Goal: Task Accomplishment & Management: Complete application form

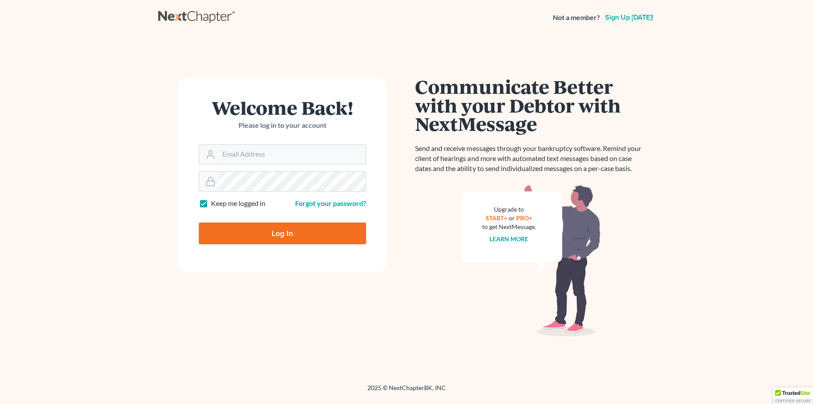
type input "[EMAIL_ADDRESS][DOMAIN_NAME]"
click at [304, 232] on input "Log In" at bounding box center [282, 233] width 167 height 22
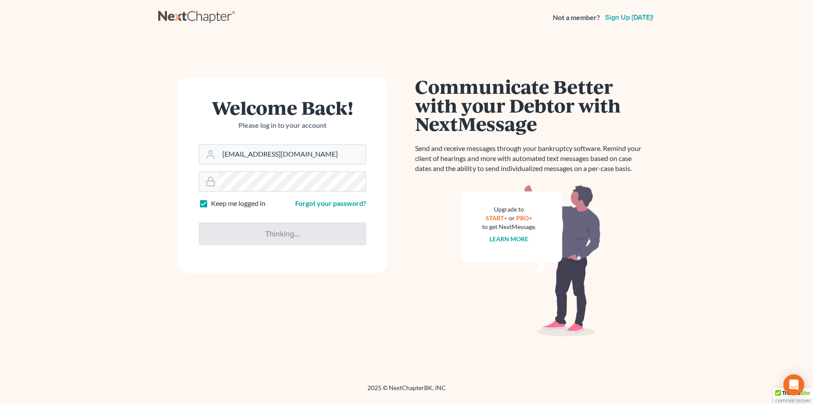
type input "Thinking..."
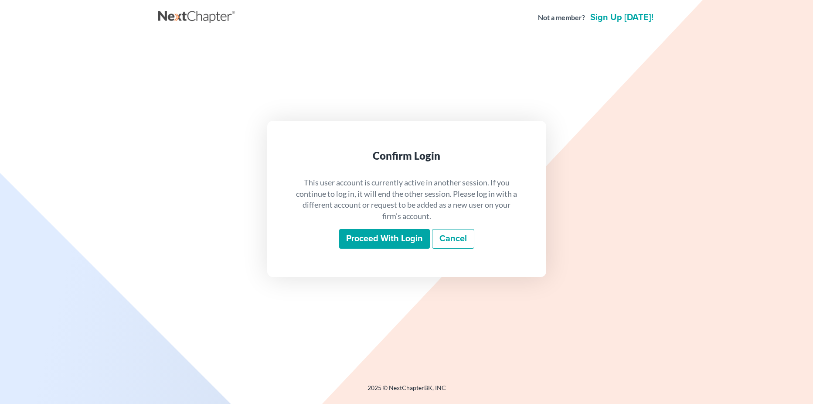
click at [382, 236] on input "Proceed with login" at bounding box center [384, 239] width 91 height 20
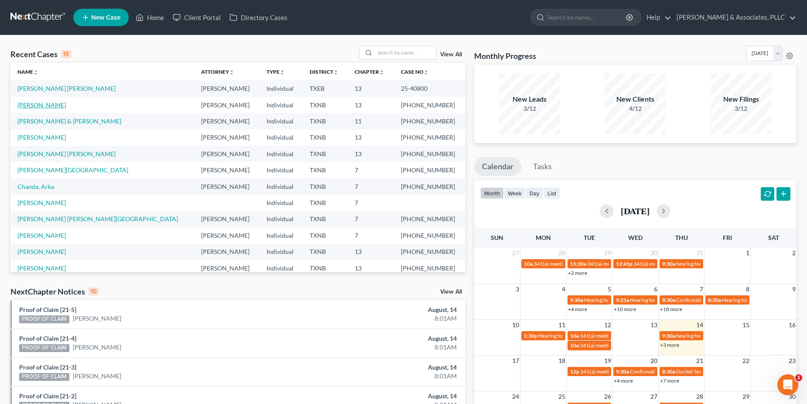
click at [38, 105] on link "[PERSON_NAME]" at bounding box center [41, 104] width 48 height 7
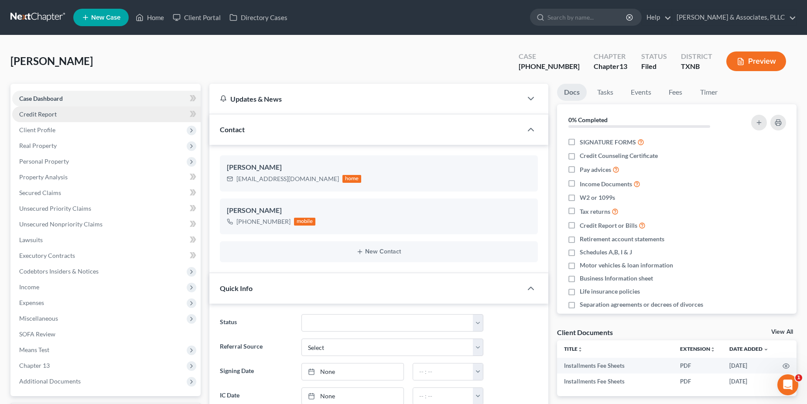
scroll to position [126, 0]
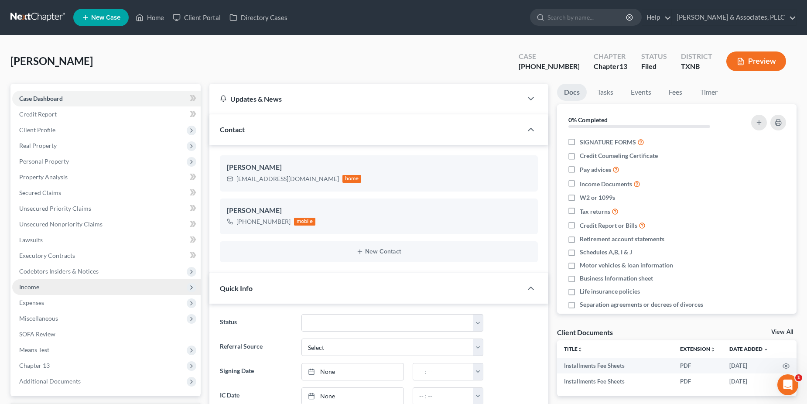
click at [45, 290] on span "Income" at bounding box center [106, 287] width 188 height 16
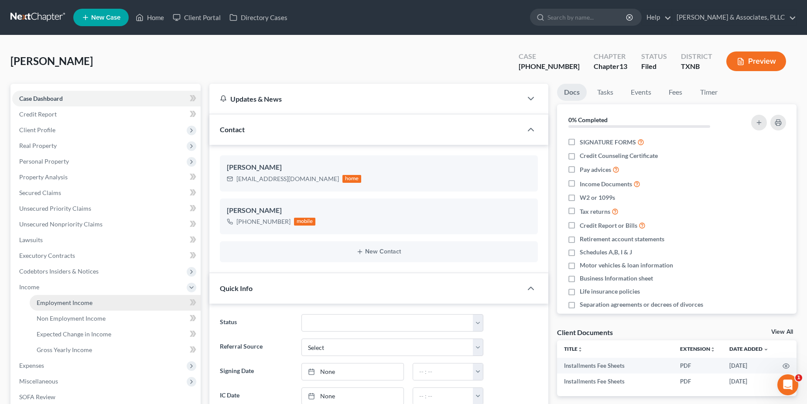
click at [58, 306] on span "Employment Income" at bounding box center [65, 302] width 56 height 7
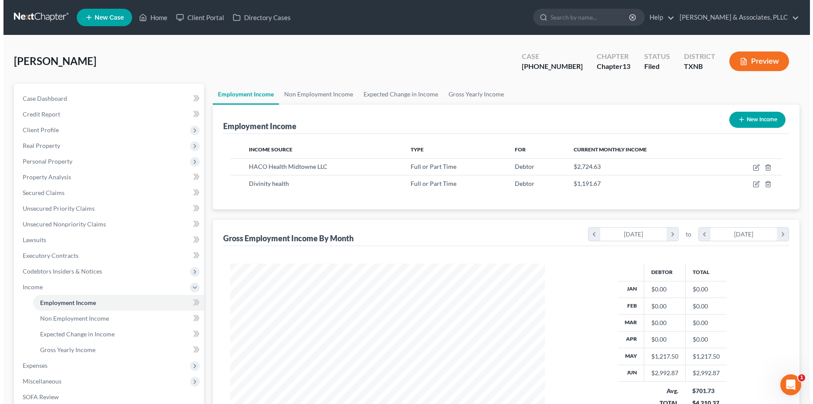
scroll to position [157, 332]
click at [753, 123] on button "New Income" at bounding box center [754, 120] width 56 height 16
select select "0"
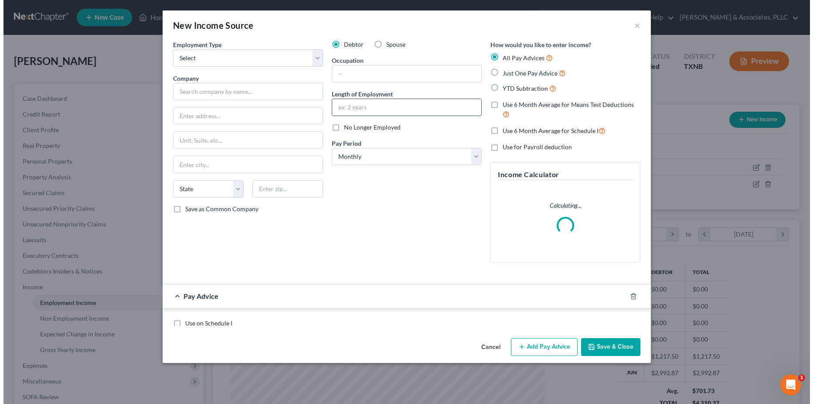
scroll to position [159, 335]
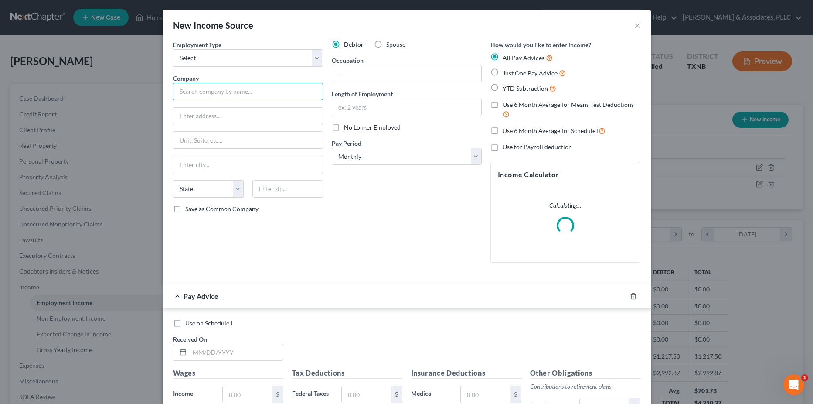
paste input "Holy Hospice & Pallative Care [STREET_ADDRESS]"
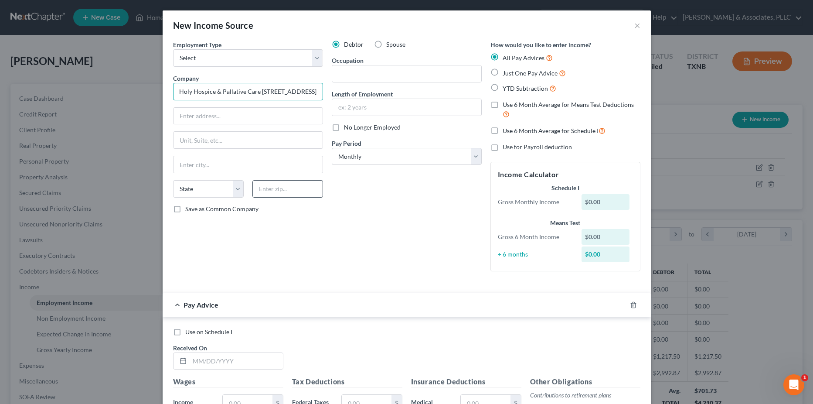
type input "Holy Hospice & Pallative Care [STREET_ADDRESS]"
click at [280, 187] on input "text" at bounding box center [287, 188] width 71 height 17
type input "75062"
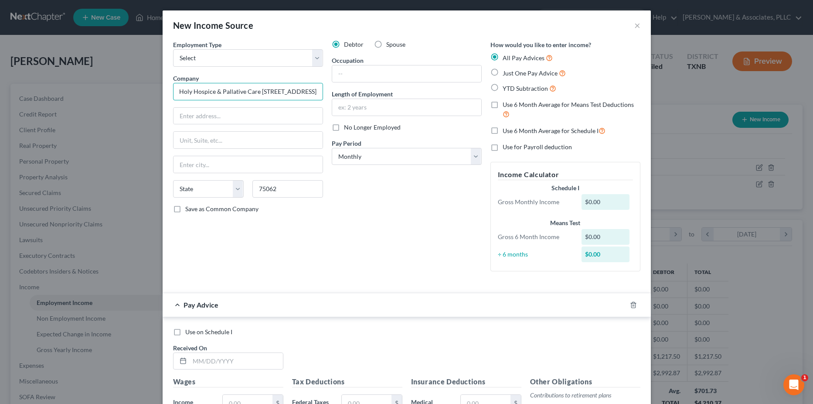
drag, startPoint x: 256, startPoint y: 92, endPoint x: 269, endPoint y: 95, distance: 13.1
click at [331, 96] on div "Employment Type * Select Full or [DEMOGRAPHIC_DATA] Employment Self Employment …" at bounding box center [407, 162] width 476 height 245
type input "Holy Hospice & Pallative Care"
type input "[STREET_ADDRESS]"
type input "[PERSON_NAME]"
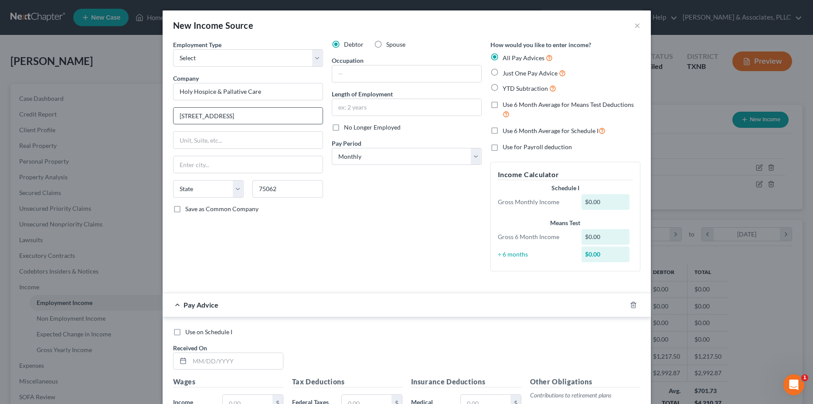
select select "45"
drag, startPoint x: 268, startPoint y: 116, endPoint x: 301, endPoint y: 116, distance: 33.1
click at [301, 116] on input "[STREET_ADDRESS]" at bounding box center [248, 116] width 149 height 17
type input "[STREET_ADDRESS]"
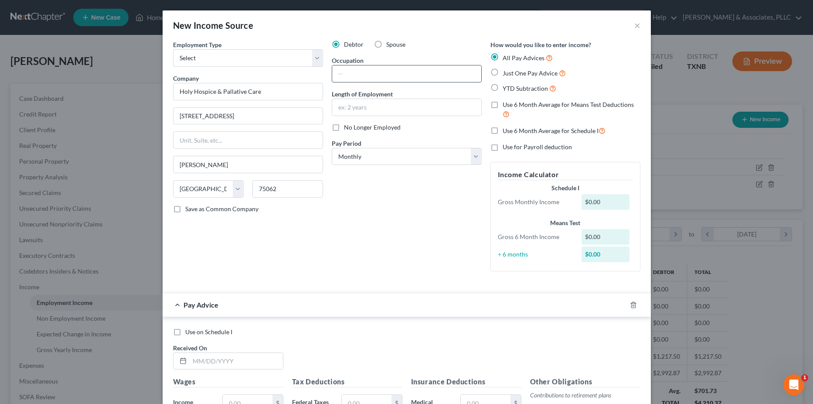
click at [390, 71] on input "text" at bounding box center [406, 73] width 149 height 17
click at [344, 127] on label "No Longer Employed" at bounding box center [372, 127] width 57 height 9
click at [348, 127] on input "No Longer Employed" at bounding box center [351, 126] width 6 height 6
checkbox input "true"
click at [346, 112] on input "text" at bounding box center [406, 107] width 149 height 17
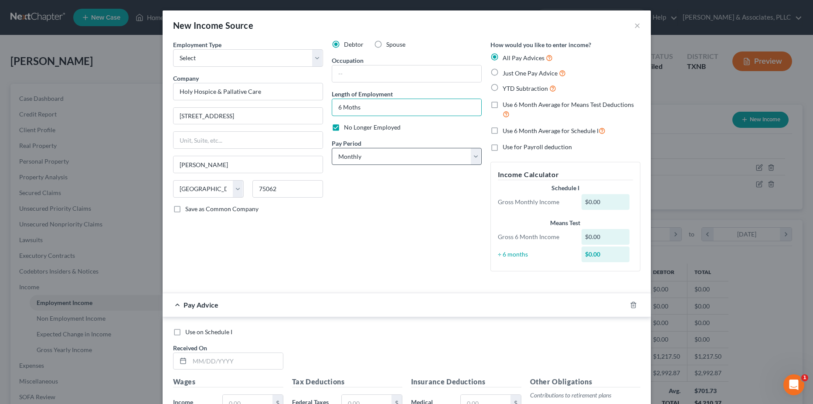
type input "6 Moths"
click at [355, 158] on select "Select Monthly Twice Monthly Every Other Week Weekly" at bounding box center [407, 156] width 150 height 17
click at [516, 72] on span "Just One Pay Advice" at bounding box center [530, 72] width 55 height 7
click at [512, 72] on input "Just One Pay Advice" at bounding box center [509, 71] width 6 height 6
radio input "true"
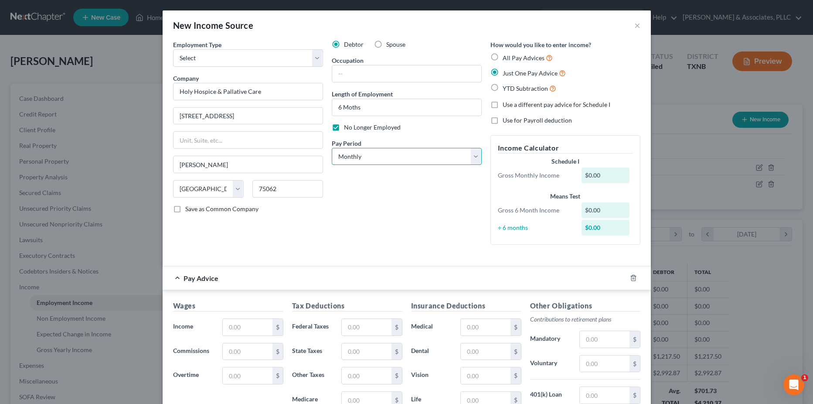
click at [441, 155] on select "Select Monthly Twice Monthly Every Other Week Weekly" at bounding box center [407, 156] width 150 height 17
select select "3"
click at [332, 148] on select "Select Monthly Twice Monthly Every Other Week Weekly" at bounding box center [407, 156] width 150 height 17
click at [253, 332] on input "text" at bounding box center [247, 327] width 49 height 17
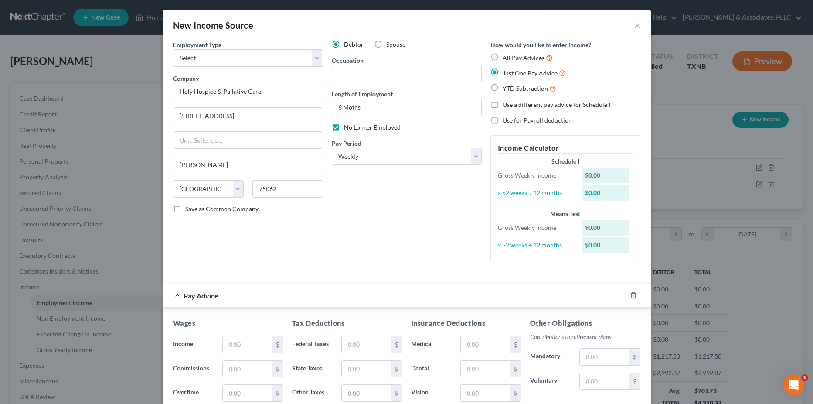
click at [510, 64] on div "All Pay Advices Just One Pay Advice YTD Subtraction" at bounding box center [566, 73] width 150 height 41
click at [511, 63] on div "All Pay Advices Just One Pay Advice YTD Subtraction" at bounding box center [566, 73] width 150 height 41
click at [511, 61] on span "All Pay Advices" at bounding box center [524, 57] width 42 height 7
click at [511, 58] on input "All Pay Advices" at bounding box center [509, 56] width 6 height 6
radio input "true"
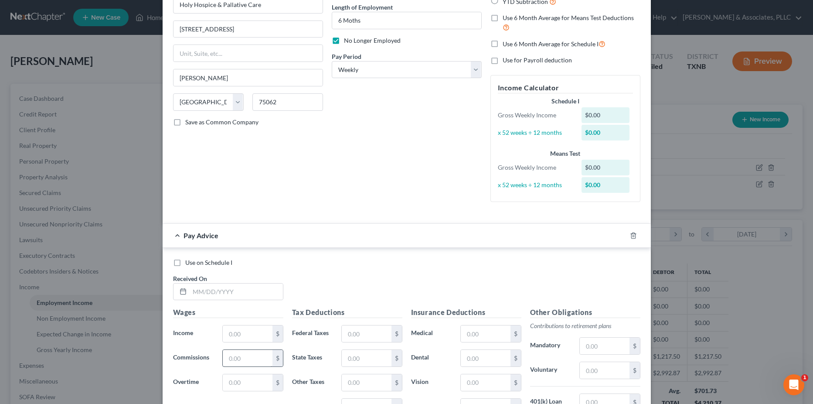
scroll to position [87, 0]
click at [234, 292] on input "text" at bounding box center [236, 291] width 93 height 17
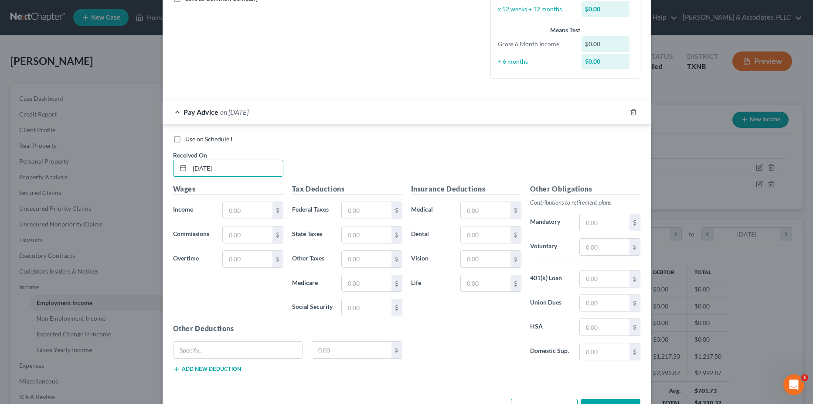
scroll to position [241, 0]
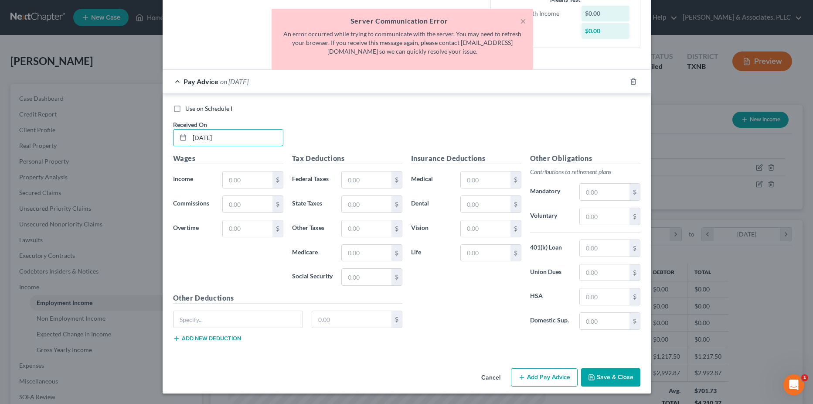
type input "[DATE]"
click at [609, 376] on button "Save & Close" at bounding box center [610, 377] width 59 height 18
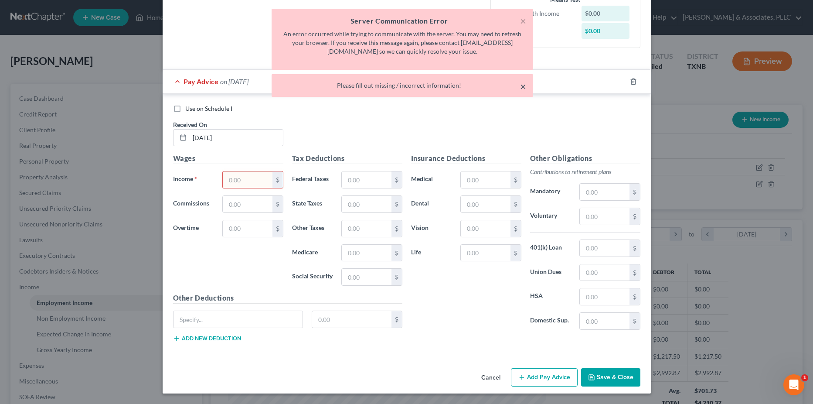
click at [522, 82] on button "×" at bounding box center [523, 86] width 6 height 10
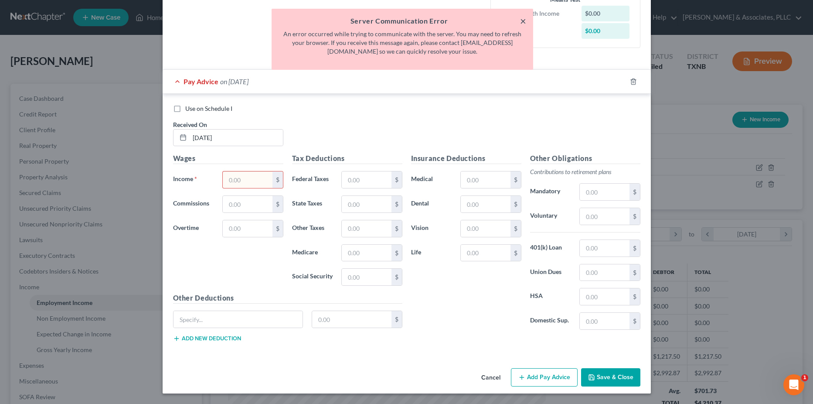
click at [524, 20] on button "×" at bounding box center [523, 21] width 6 height 10
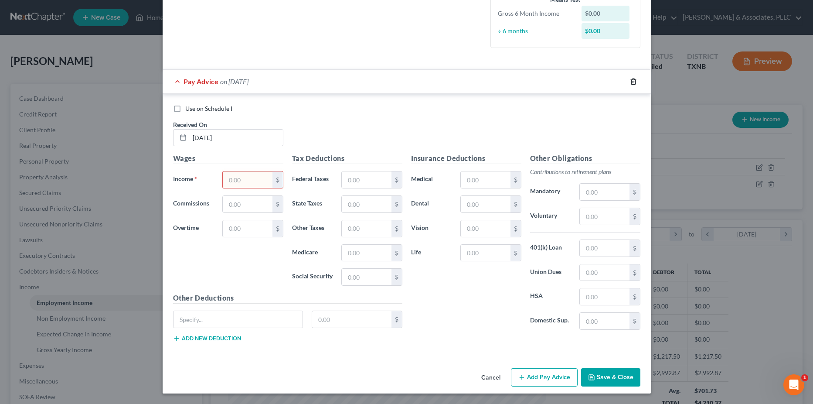
click at [634, 83] on line "button" at bounding box center [634, 82] width 0 height 2
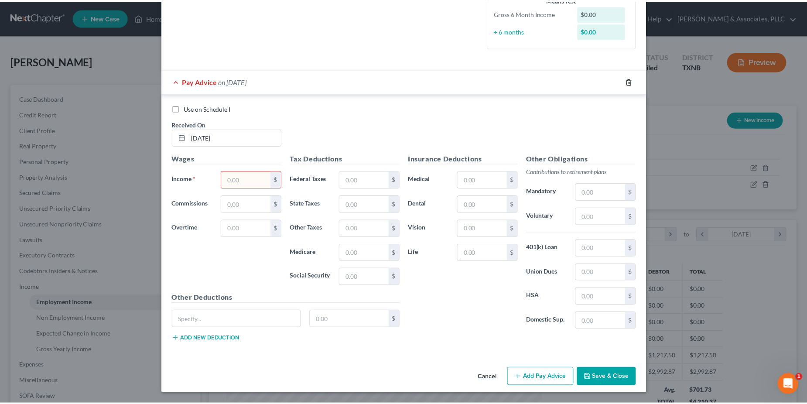
scroll to position [0, 0]
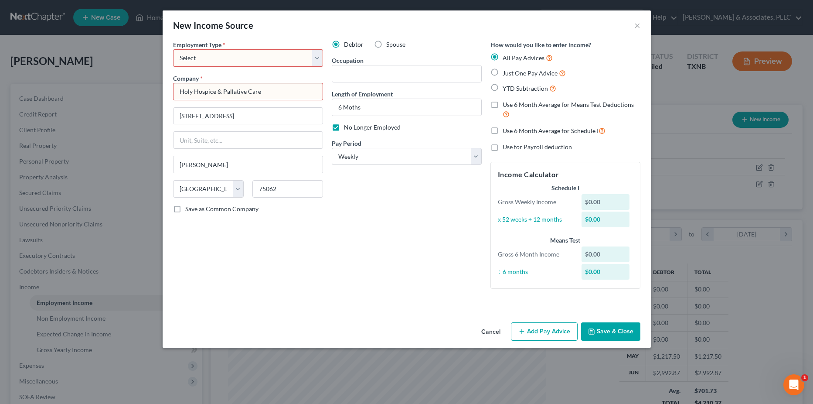
click at [284, 55] on select "Select Full or [DEMOGRAPHIC_DATA] Employment Self Employment" at bounding box center [248, 57] width 150 height 17
select select "0"
click at [173, 49] on select "Select Full or [DEMOGRAPHIC_DATA] Employment Self Employment" at bounding box center [248, 57] width 150 height 17
click at [259, 94] on input "Holy Hospice & Pallative Care" at bounding box center [248, 91] width 150 height 17
click at [308, 276] on div "Employment Type * Select Full or [DEMOGRAPHIC_DATA] Employment Self Employment …" at bounding box center [248, 168] width 159 height 256
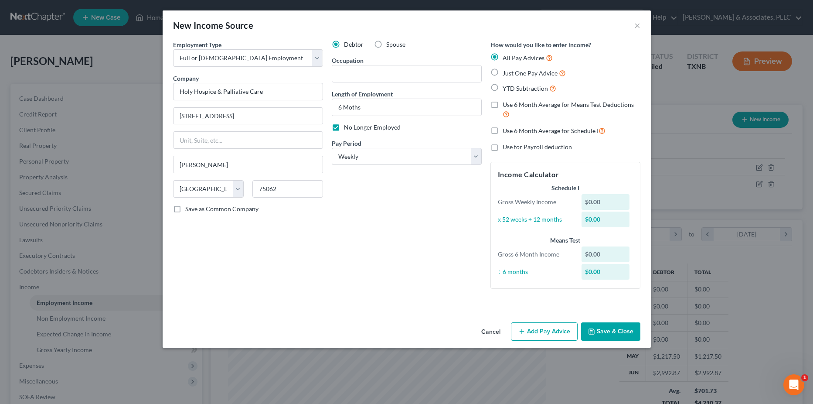
type input "Holy Hospice & Palliative Care"
click at [616, 332] on button "Save & Close" at bounding box center [610, 331] width 59 height 18
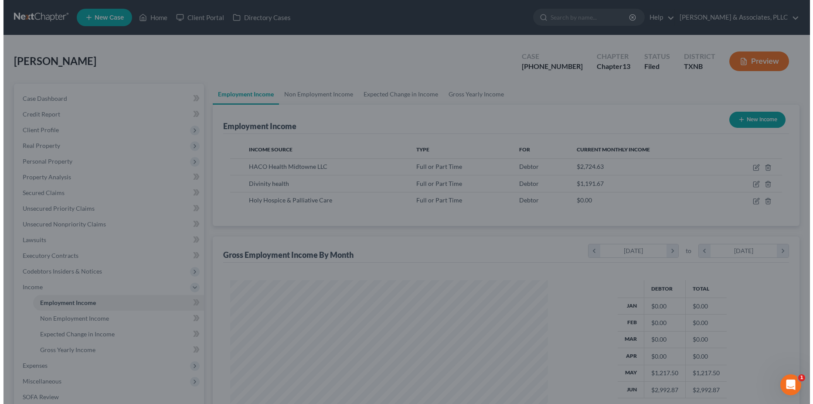
scroll to position [435886, 435711]
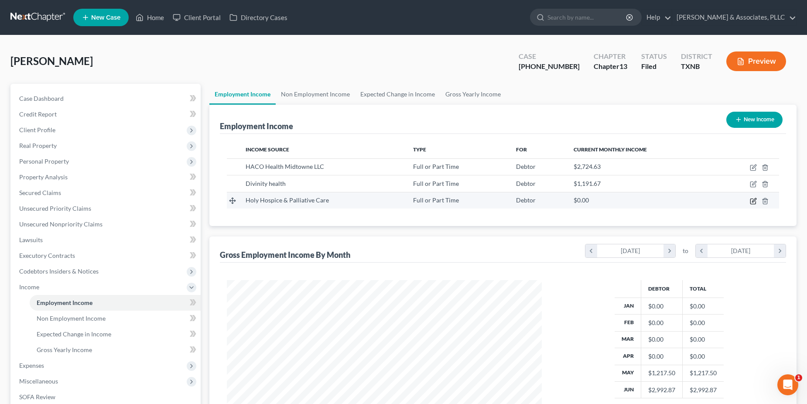
click at [751, 201] on icon "button" at bounding box center [753, 201] width 7 height 7
select select "0"
select select "45"
select select "3"
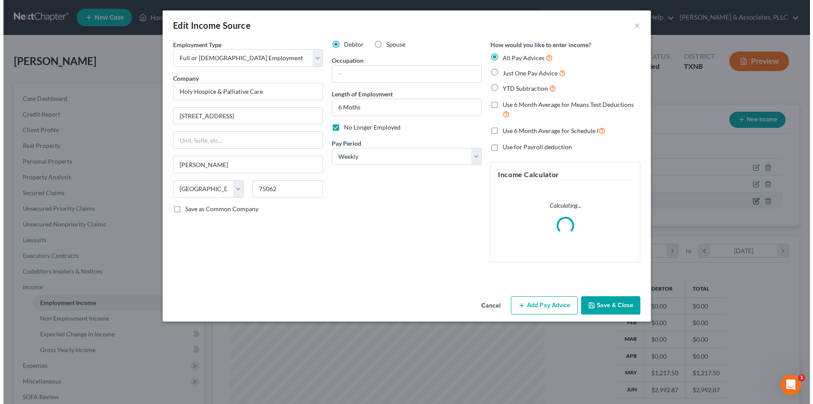
scroll to position [159, 335]
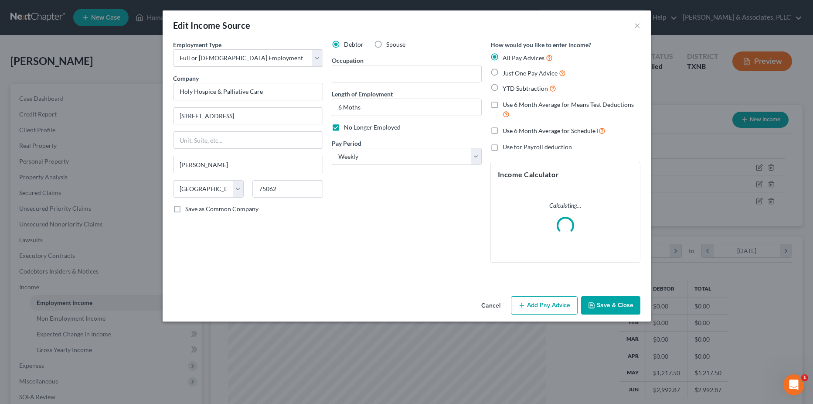
click at [532, 303] on button "Add Pay Advice" at bounding box center [544, 305] width 67 height 18
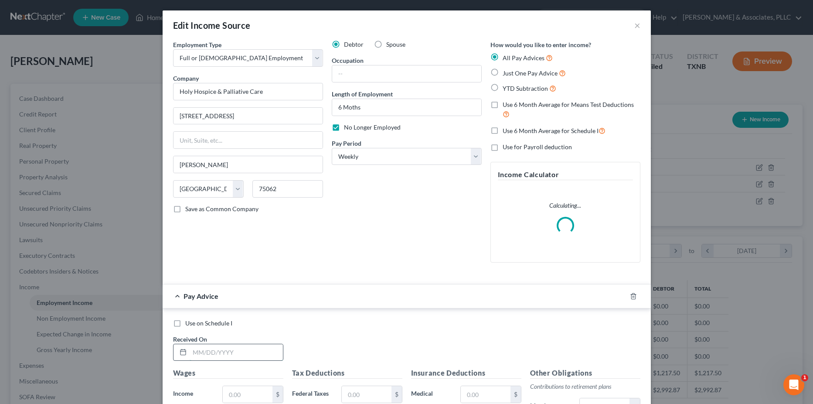
click at [244, 351] on input "text" at bounding box center [236, 352] width 93 height 17
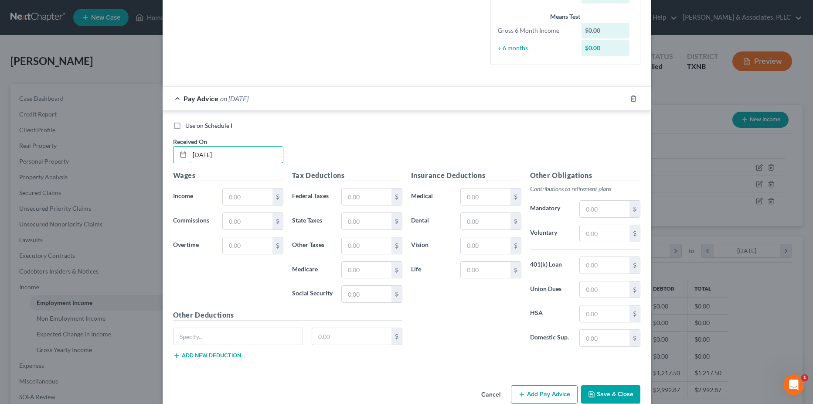
scroll to position [241, 0]
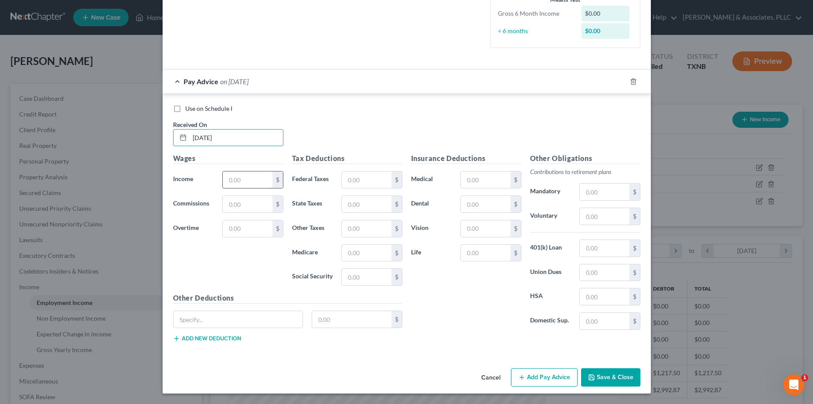
type input "[DATE]"
click at [263, 183] on input "text" at bounding box center [247, 179] width 49 height 17
click at [235, 181] on input "text" at bounding box center [247, 179] width 49 height 17
type input "760.00"
click at [621, 82] on icon "button" at bounding box center [623, 81] width 7 height 7
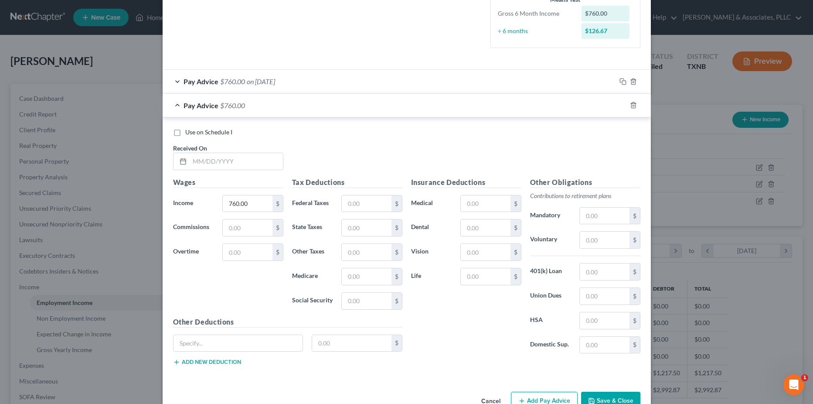
click at [316, 93] on div "Pay Advice $760.00 on [DATE] Use on Schedule I Received On * [DATE] Wages Incom…" at bounding box center [407, 224] width 488 height 310
drag, startPoint x: 316, startPoint y: 92, endPoint x: 287, endPoint y: 85, distance: 29.6
click at [287, 85] on div "Pay Advice $760.00 on [DATE]" at bounding box center [389, 81] width 453 height 23
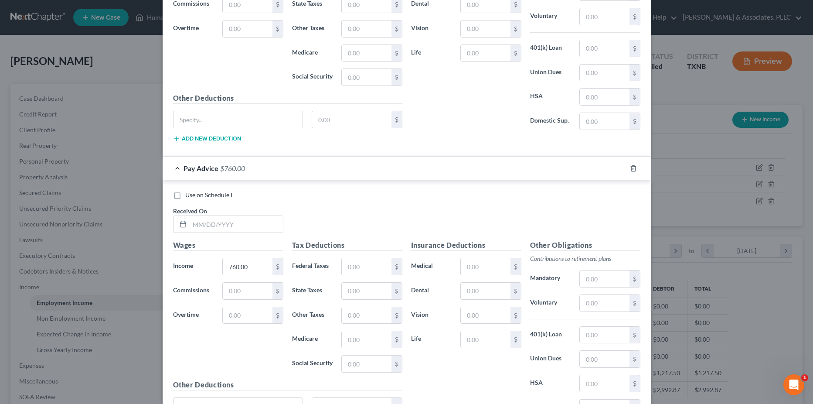
scroll to position [459, 0]
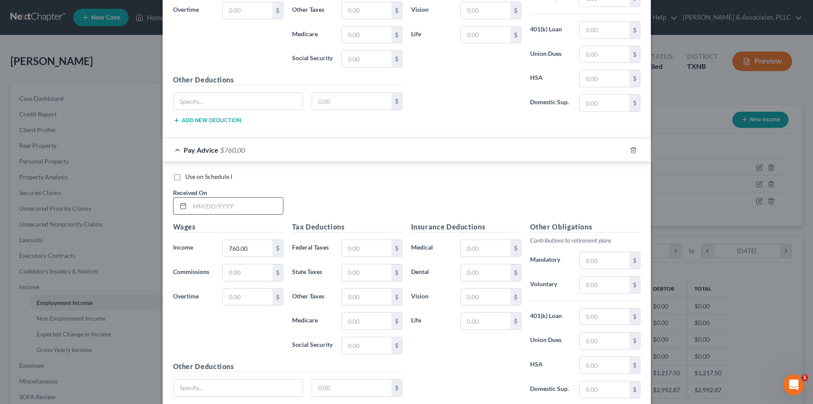
type input "3,040.00"
click at [244, 208] on input "text" at bounding box center [236, 206] width 93 height 17
type input "[DATE]"
click at [244, 248] on input "760.00" at bounding box center [247, 248] width 49 height 17
type input "3,040.00"
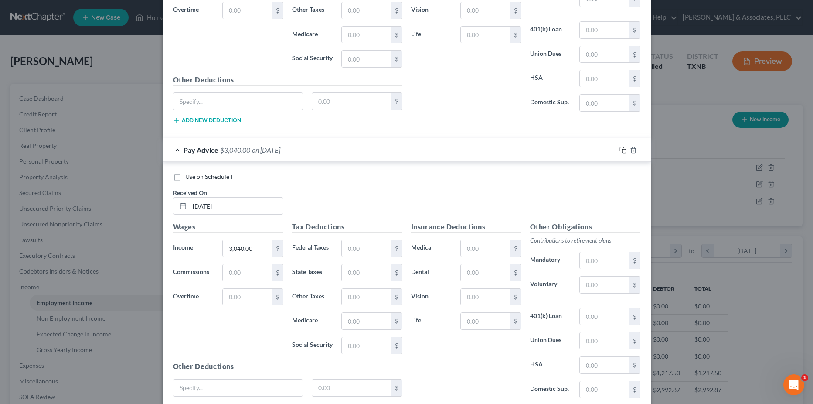
click at [620, 151] on icon "button" at bounding box center [623, 150] width 7 height 7
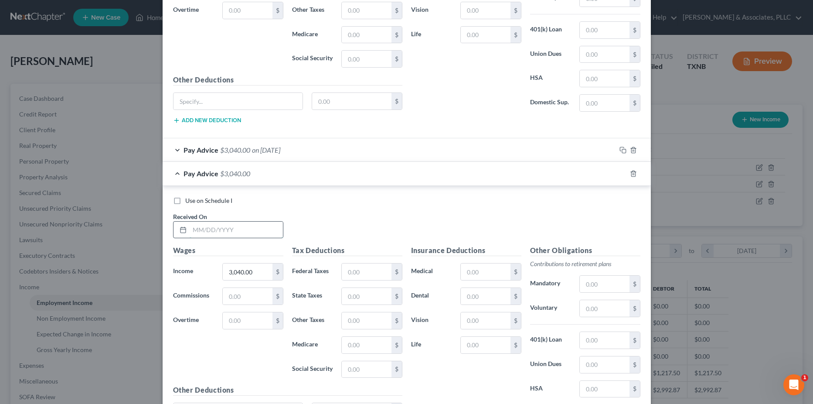
click at [252, 234] on input "text" at bounding box center [236, 230] width 93 height 17
type input "3"
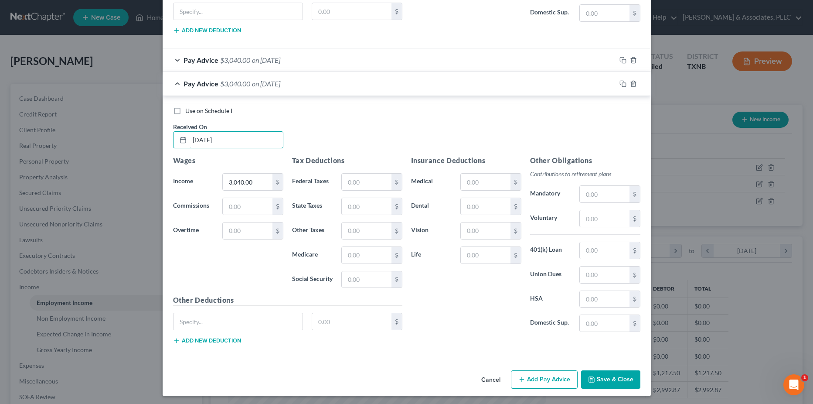
scroll to position [551, 0]
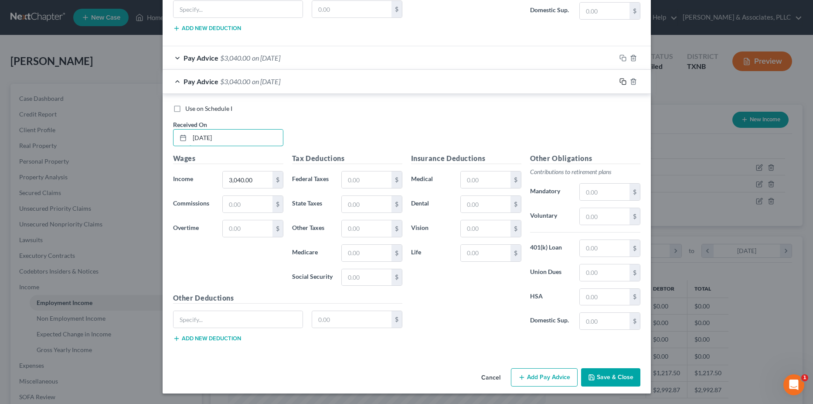
type input "[DATE]"
click at [620, 82] on icon "button" at bounding box center [623, 81] width 7 height 7
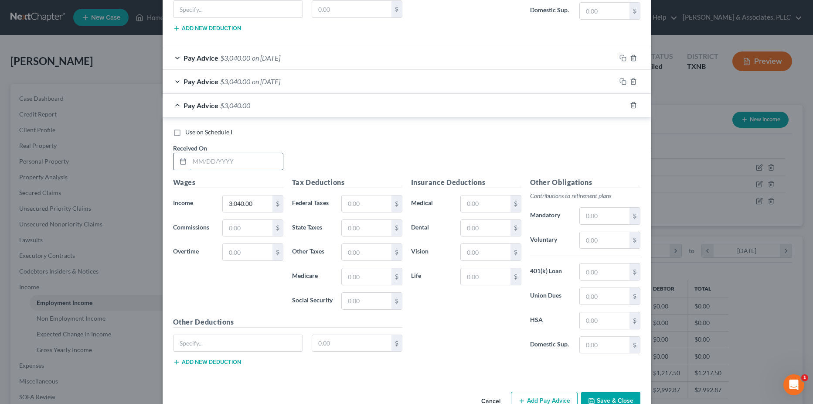
click at [232, 164] on input "text" at bounding box center [236, 161] width 93 height 17
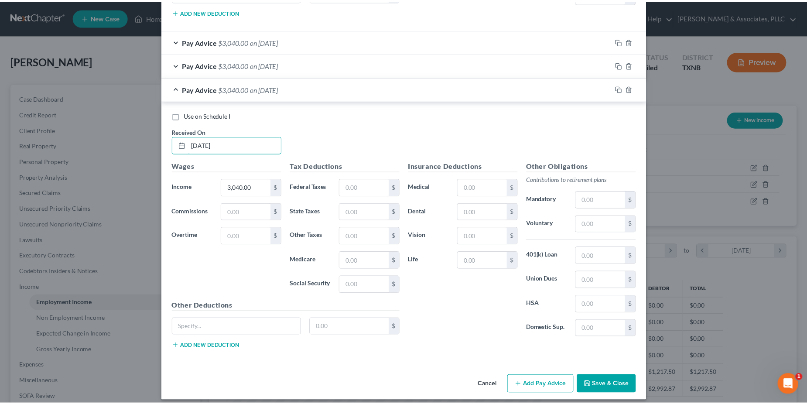
scroll to position [574, 0]
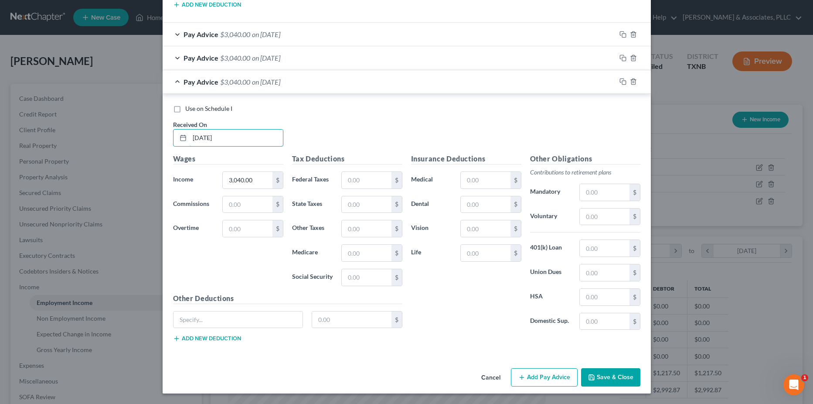
type input "[DATE]"
click at [599, 378] on button "Save & Close" at bounding box center [610, 377] width 59 height 18
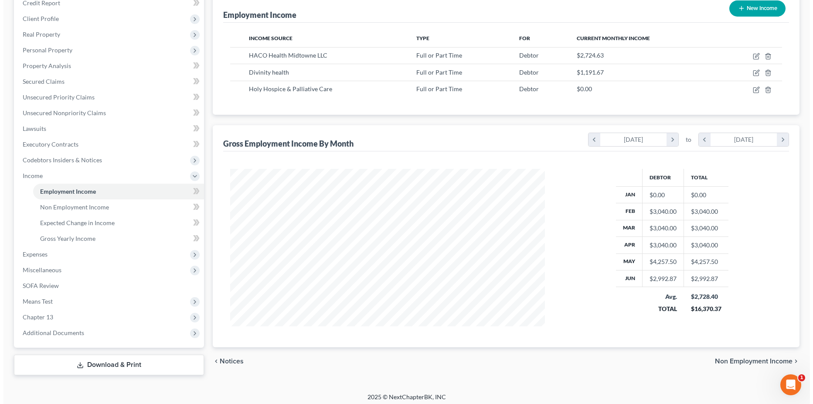
scroll to position [116, 0]
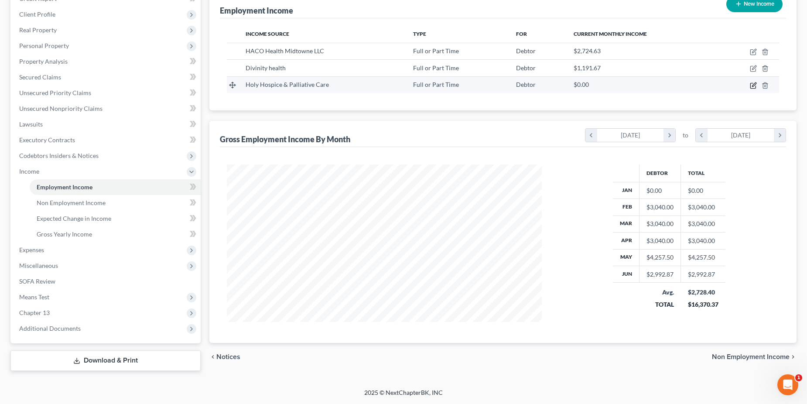
click at [753, 83] on icon "button" at bounding box center [752, 85] width 5 height 5
select select "0"
select select "45"
select select "3"
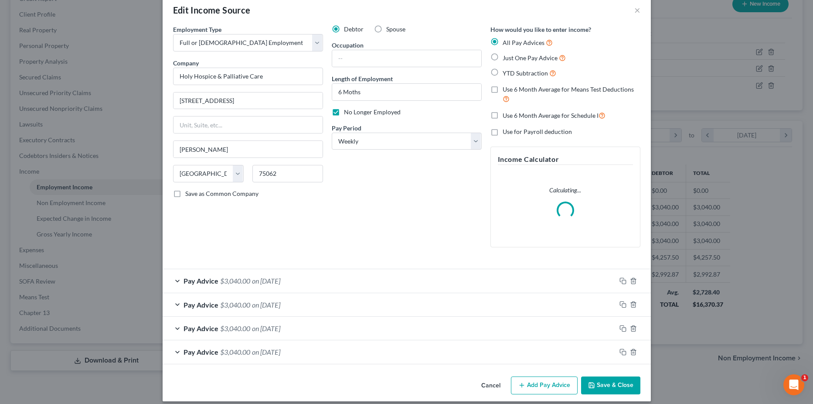
scroll to position [23, 0]
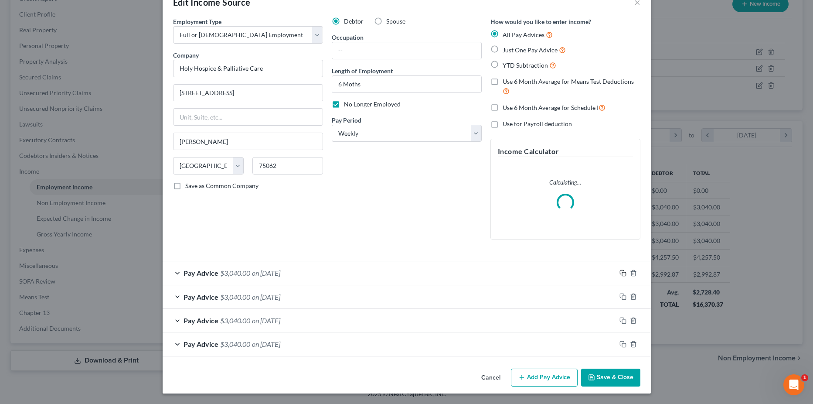
click at [623, 271] on icon "button" at bounding box center [623, 272] width 7 height 7
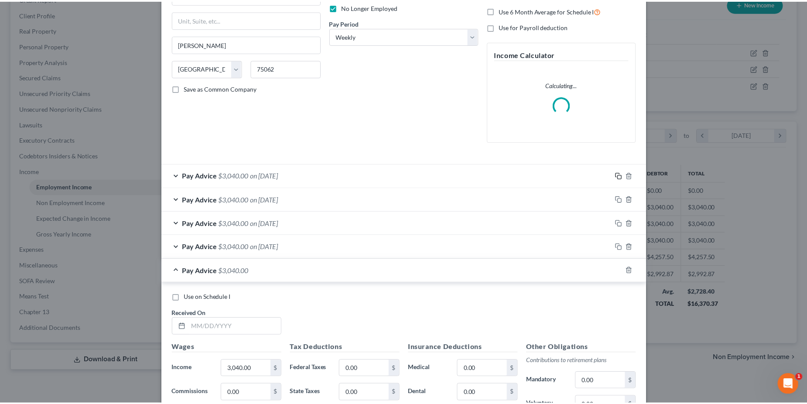
scroll to position [285, 0]
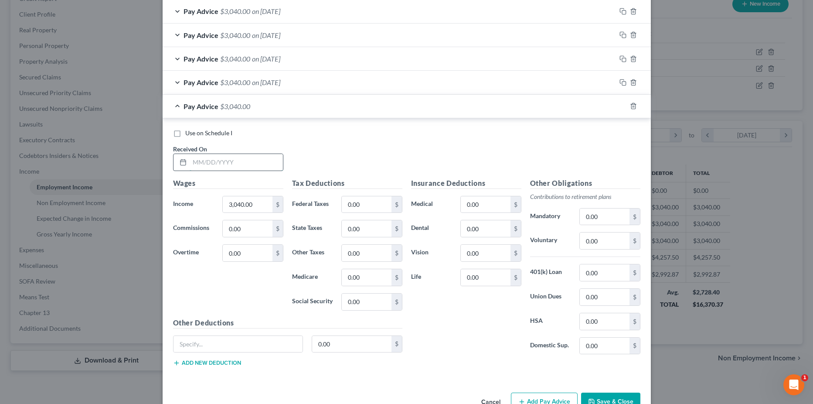
click at [224, 161] on input "text" at bounding box center [236, 162] width 93 height 17
type input "[DATE]"
click at [373, 154] on div "Use on Schedule I Received On * [DATE]" at bounding box center [407, 153] width 476 height 49
click at [608, 395] on button "Save & Close" at bounding box center [610, 401] width 59 height 18
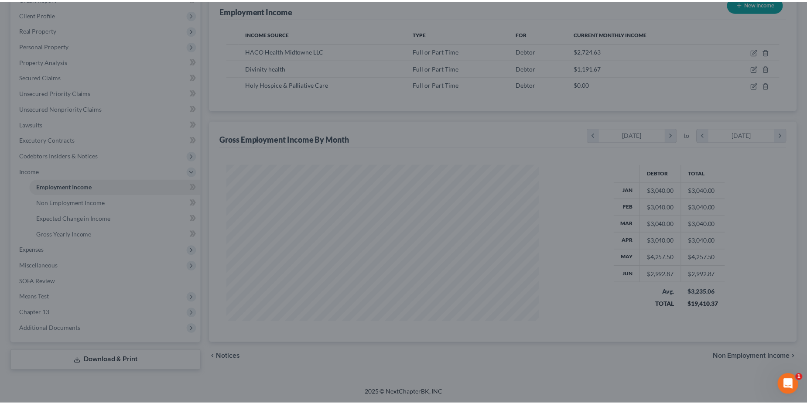
scroll to position [435886, 435711]
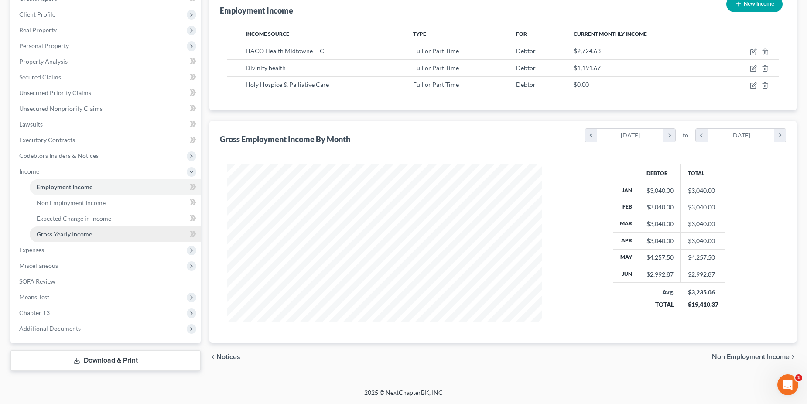
click at [96, 234] on link "Gross Yearly Income" at bounding box center [115, 234] width 171 height 16
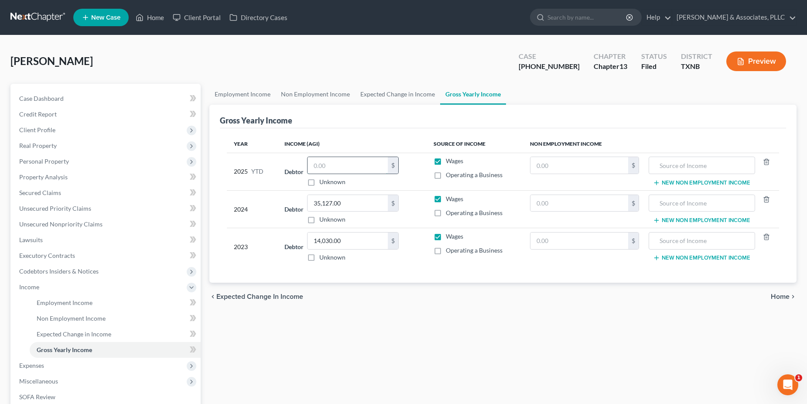
paste input "20,667.89"
type input "20,667.89"
click at [410, 284] on div "chevron_left Expected Change in Income Home chevron_right" at bounding box center [502, 297] width 587 height 28
click at [596, 166] on input "text" at bounding box center [579, 165] width 98 height 17
type input "4,947.82"
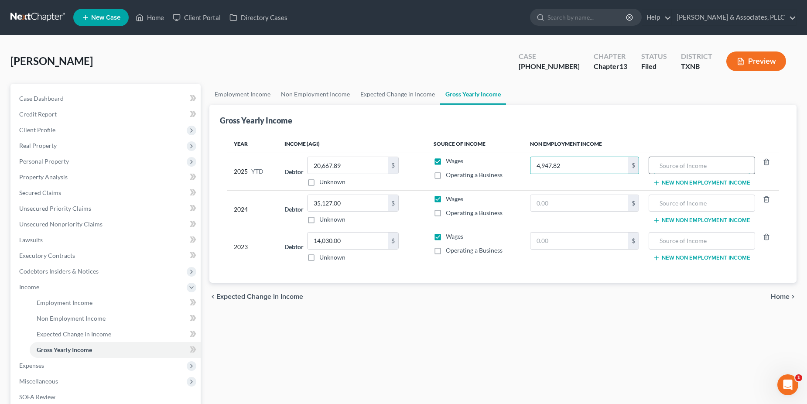
click at [680, 164] on input "text" at bounding box center [701, 165] width 97 height 17
type input "Child Support"
drag, startPoint x: 711, startPoint y: 168, endPoint x: 651, endPoint y: 170, distance: 59.8
click at [645, 173] on tr "2025 YTD Debtor 20,667.89 $ Unknown Balance Undetermined 20,667.89 $ Unknown Wa…" at bounding box center [503, 171] width 552 height 37
click at [676, 204] on input "text" at bounding box center [701, 203] width 97 height 17
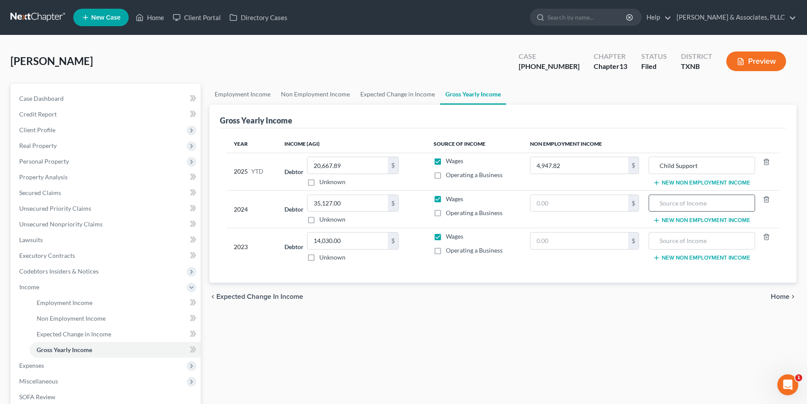
paste input "Child Support"
type input "Child Support"
drag, startPoint x: 685, startPoint y: 239, endPoint x: 664, endPoint y: 240, distance: 20.6
paste input "Child Support"
type input "Child Support"
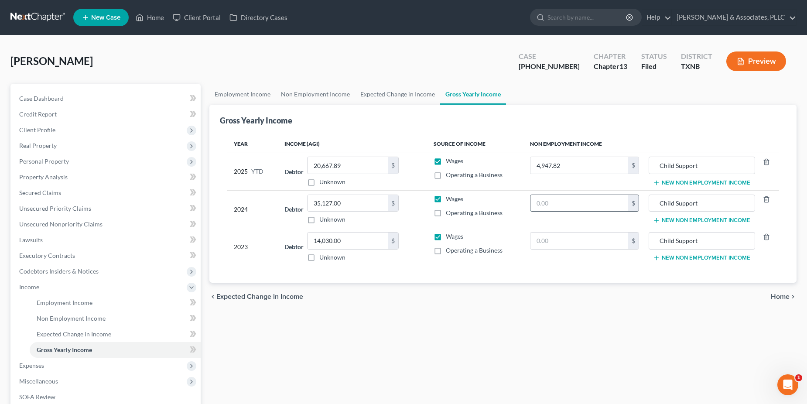
click at [577, 202] on input "text" at bounding box center [579, 203] width 98 height 17
click at [544, 202] on input "text" at bounding box center [579, 203] width 98 height 17
type input "8,760.00"
click at [545, 244] on input "text" at bounding box center [579, 240] width 98 height 17
type input "8,760.00"
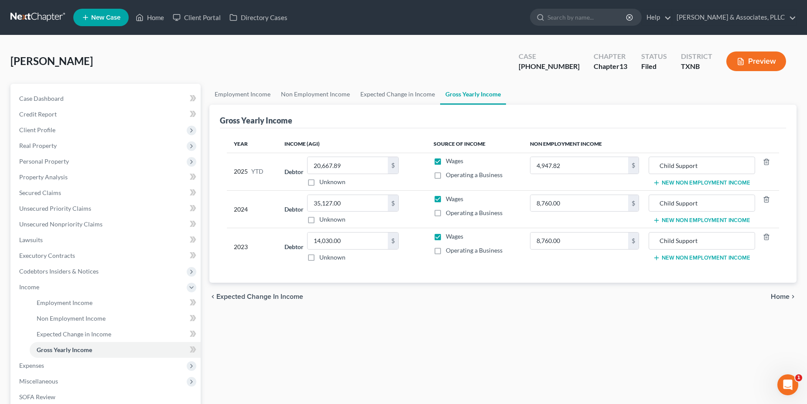
click at [567, 337] on div "Employment Income Non Employment Income Expected Change in Income Gross Yearly …" at bounding box center [503, 285] width 596 height 402
click at [784, 295] on span "Home" at bounding box center [779, 296] width 19 height 7
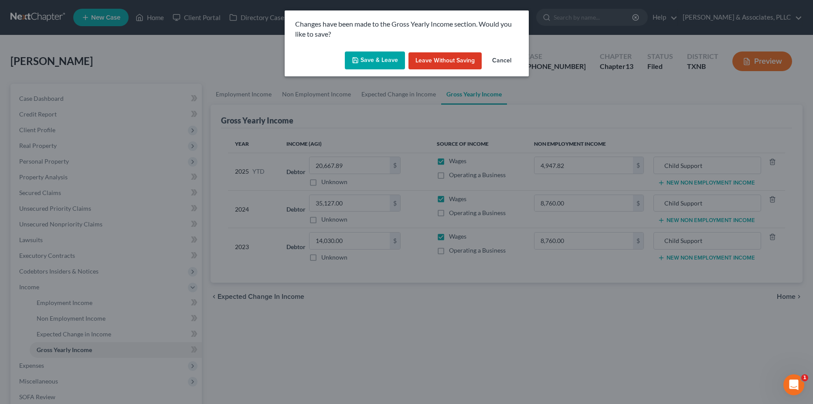
click at [364, 62] on button "Save & Leave" at bounding box center [375, 60] width 60 height 18
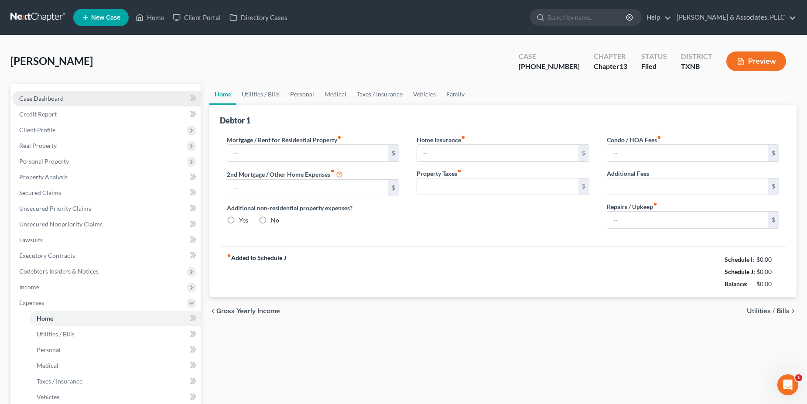
type input "0.00"
radio input "true"
type input "0.00"
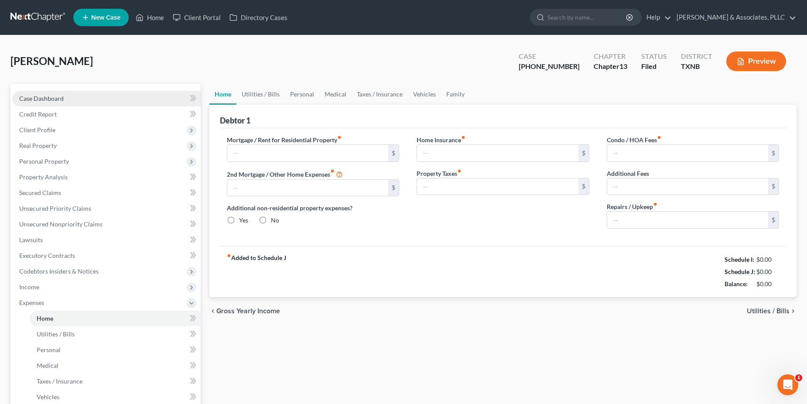
type input "0.00"
click at [45, 95] on span "Case Dashboard" at bounding box center [41, 98] width 44 height 7
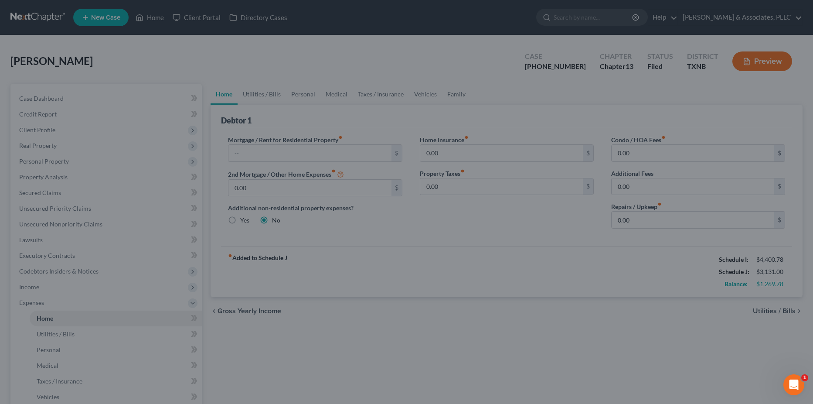
click at [460, 271] on div at bounding box center [406, 202] width 813 height 404
drag, startPoint x: 45, startPoint y: 93, endPoint x: 42, endPoint y: 100, distance: 7.6
click at [43, 96] on div at bounding box center [406, 202] width 813 height 404
click at [42, 100] on div at bounding box center [406, 202] width 813 height 404
click at [291, 258] on div at bounding box center [406, 202] width 813 height 404
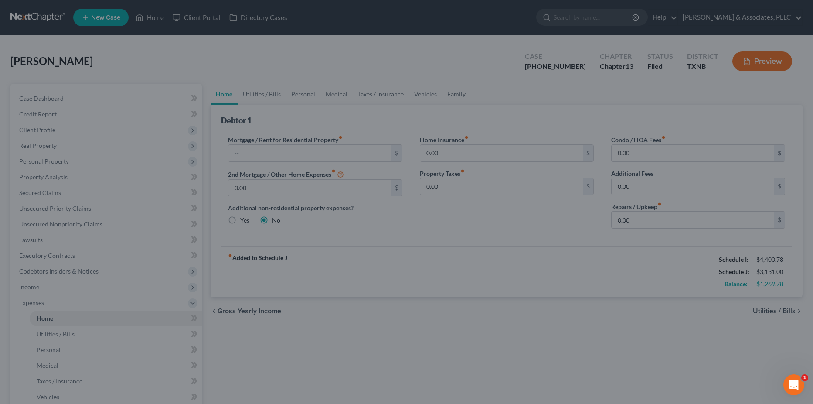
click at [582, 371] on div at bounding box center [406, 202] width 813 height 404
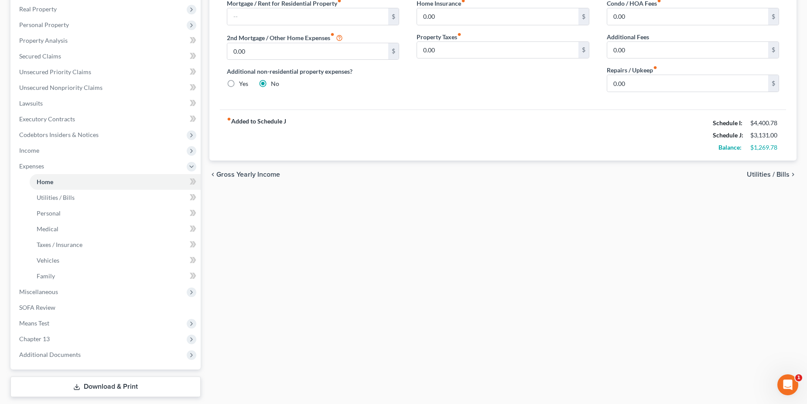
scroll to position [163, 0]
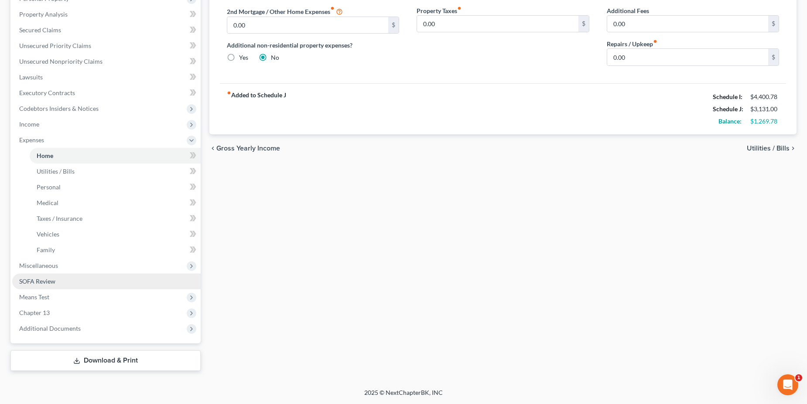
click at [76, 281] on link "SOFA Review" at bounding box center [106, 281] width 188 height 16
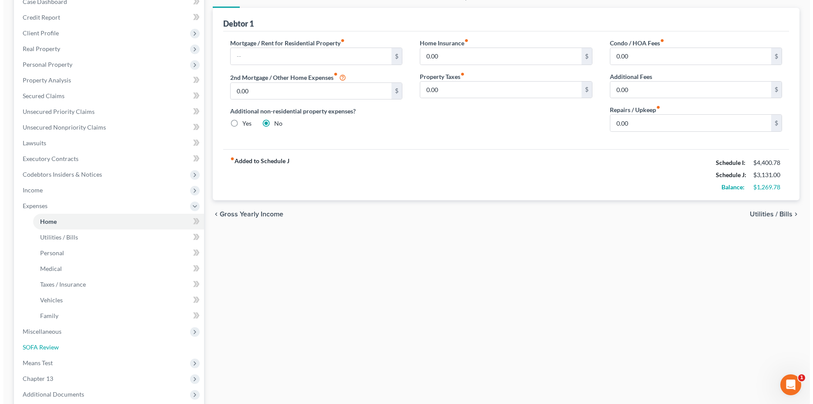
scroll to position [0, 0]
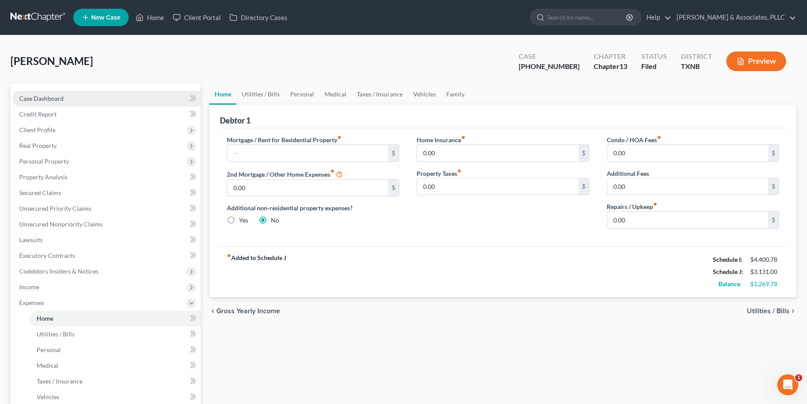
click at [84, 100] on link "Case Dashboard" at bounding box center [106, 99] width 188 height 16
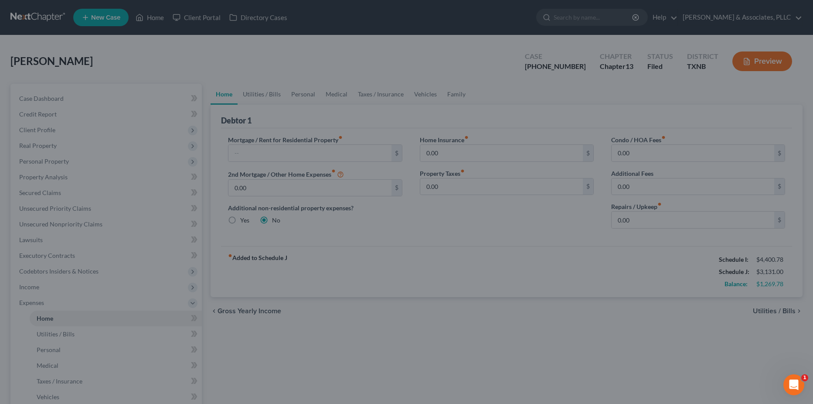
drag, startPoint x: 482, startPoint y: 302, endPoint x: 485, endPoint y: 291, distance: 11.7
click at [483, 299] on div at bounding box center [406, 202] width 813 height 404
click at [480, 263] on div at bounding box center [406, 202] width 813 height 404
click at [65, 96] on div at bounding box center [406, 202] width 813 height 404
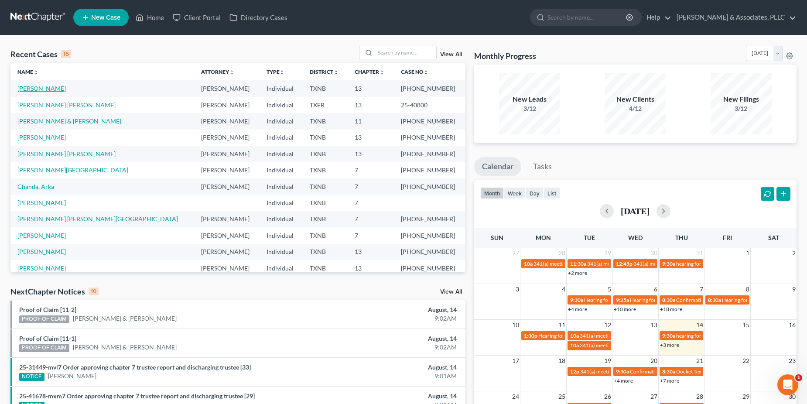
click at [44, 87] on link "[PERSON_NAME]" at bounding box center [41, 88] width 48 height 7
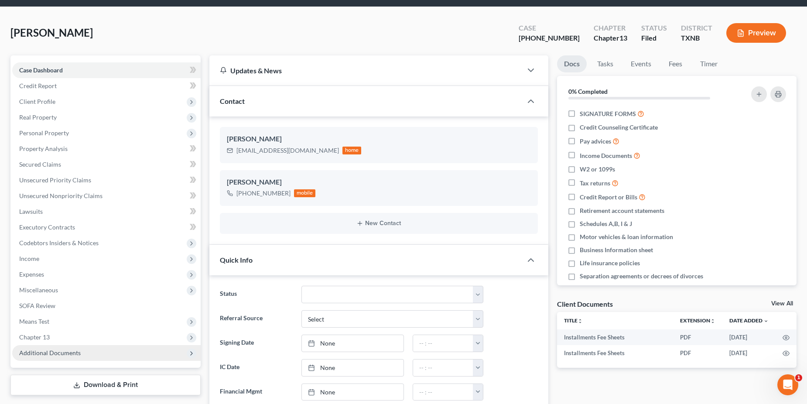
scroll to position [87, 0]
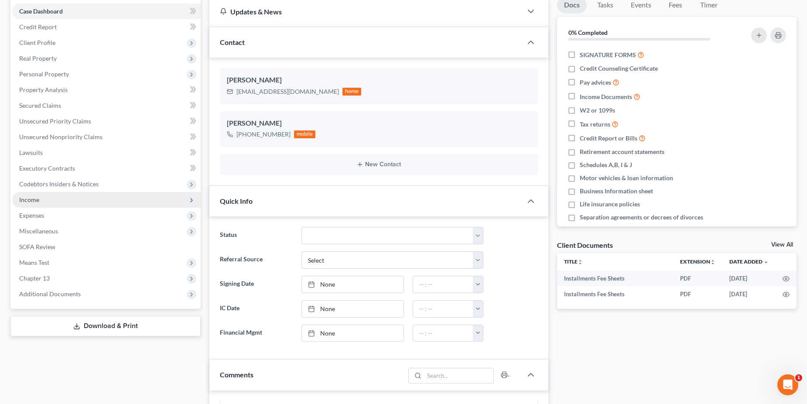
click at [41, 205] on span "Income" at bounding box center [106, 200] width 188 height 16
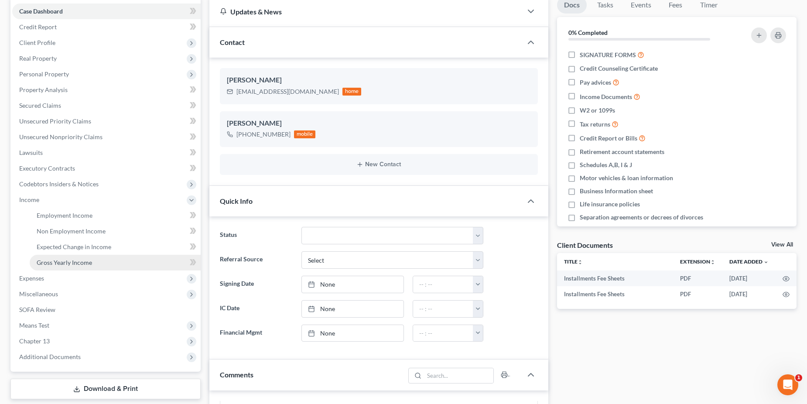
click at [62, 264] on span "Gross Yearly Income" at bounding box center [64, 262] width 55 height 7
